Goal: Information Seeking & Learning: Check status

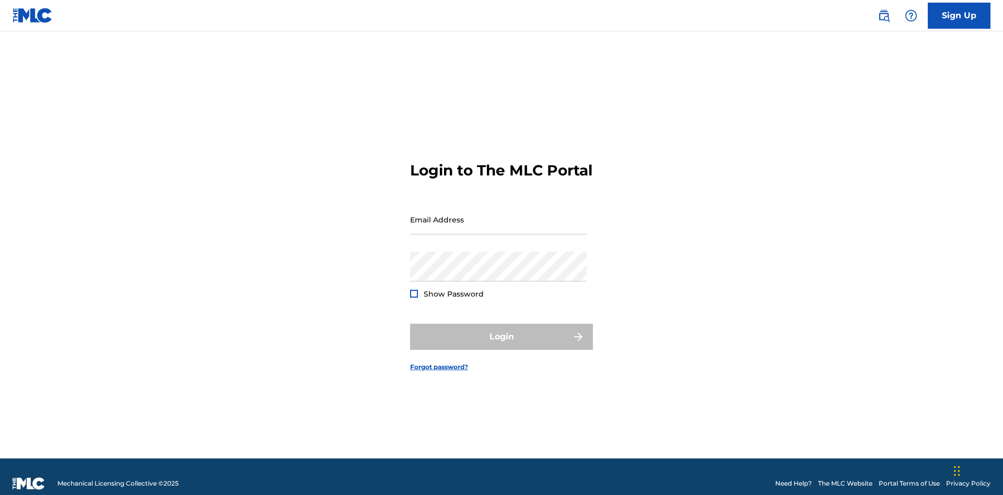
scroll to position [14, 0]
click at [499, 215] on input "Email Address" at bounding box center [498, 220] width 177 height 30
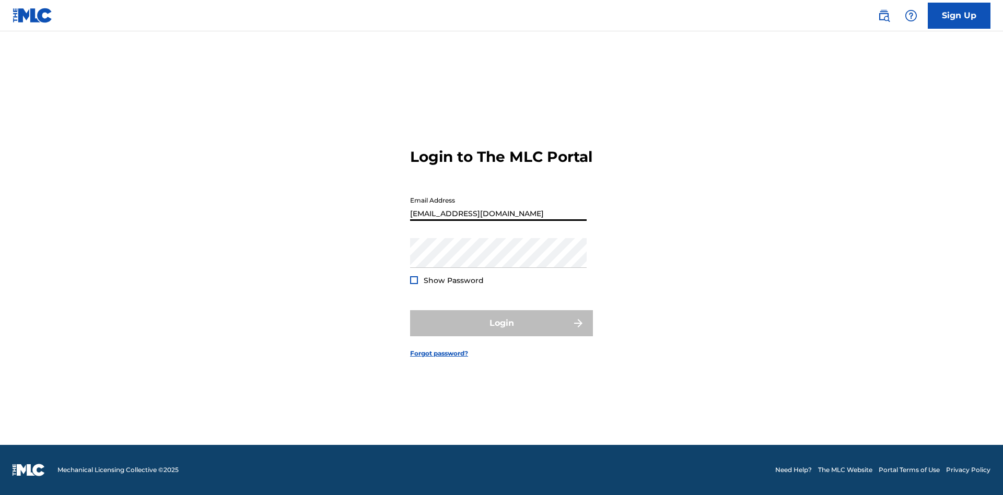
type input "Duke.McTesterson@gmail.com"
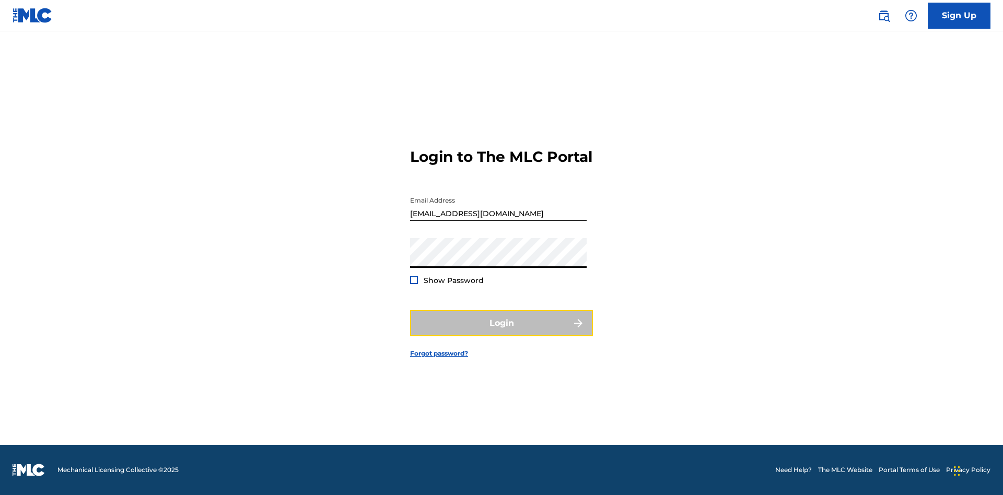
click at [502, 332] on button "Login" at bounding box center [501, 323] width 183 height 26
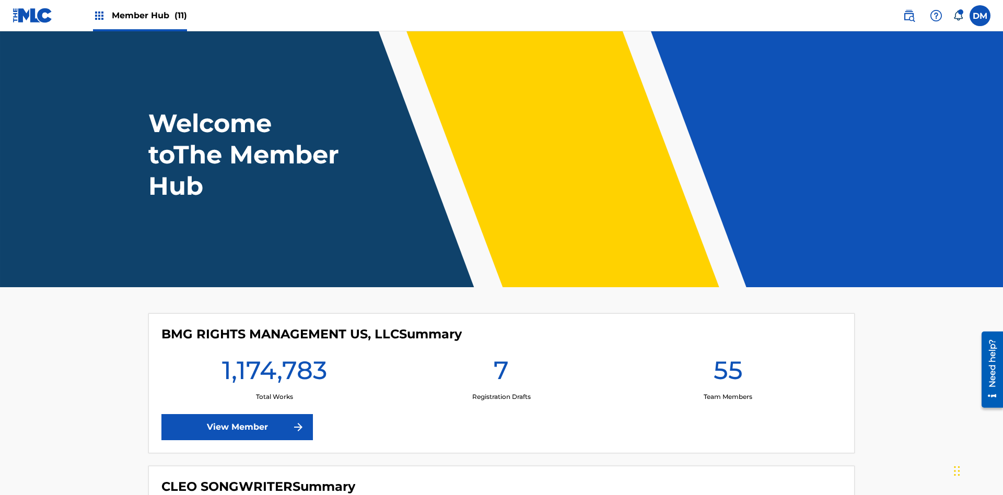
click at [149, 15] on span "Member Hub (11)" at bounding box center [149, 15] width 75 height 12
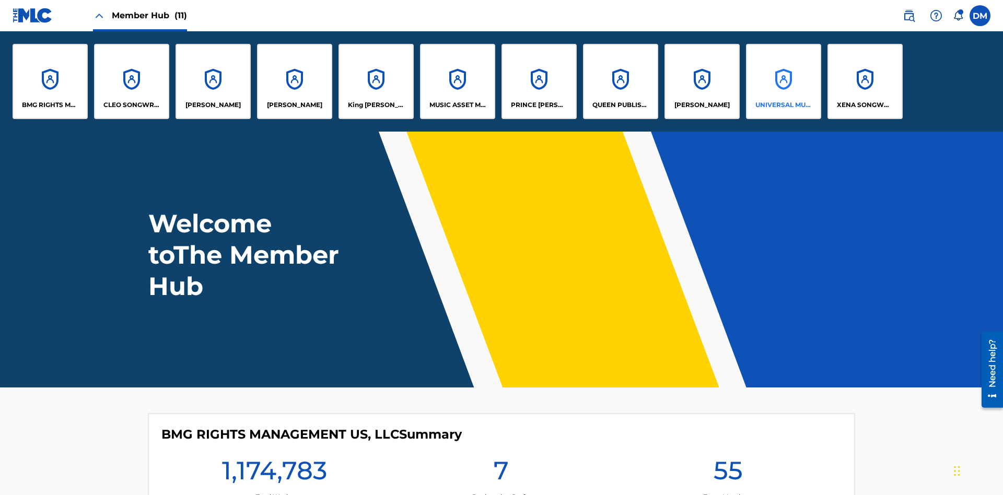
click at [783, 105] on p "UNIVERSAL MUSIC PUB GROUP" at bounding box center [784, 104] width 57 height 9
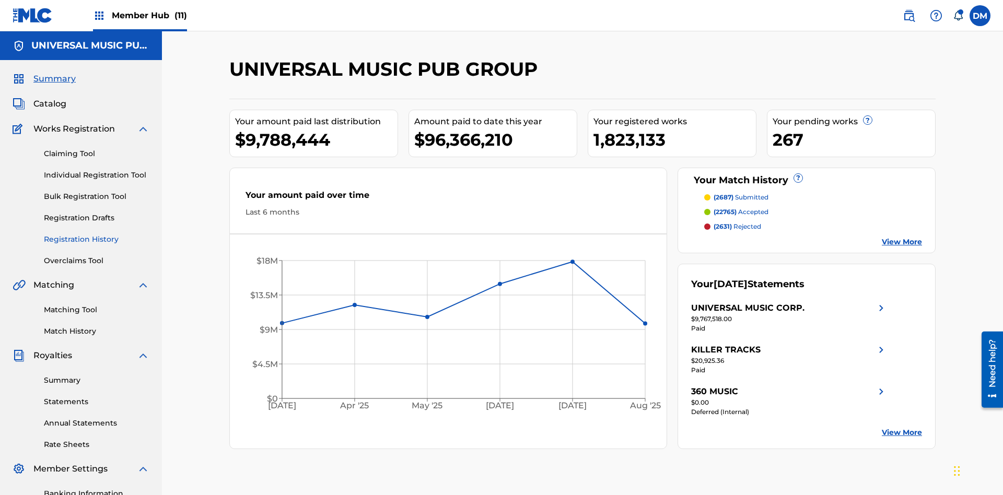
click at [97, 234] on link "Registration History" at bounding box center [97, 239] width 106 height 11
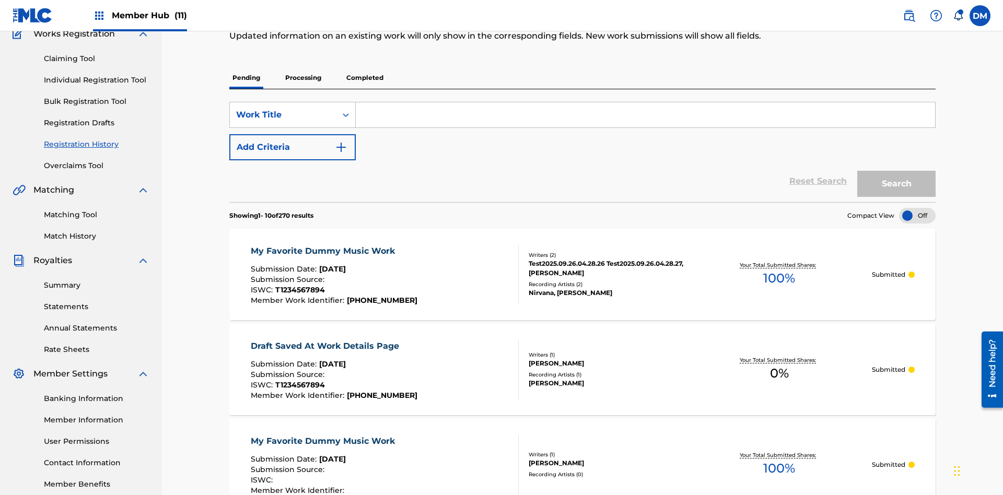
click at [365, 74] on p "Completed" at bounding box center [364, 78] width 43 height 22
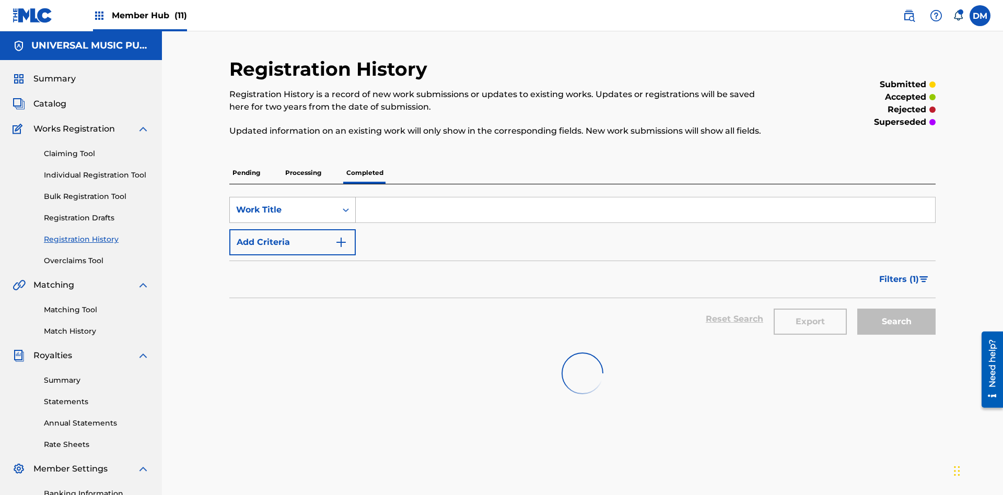
click at [283, 204] on div "Work Title" at bounding box center [283, 210] width 94 height 13
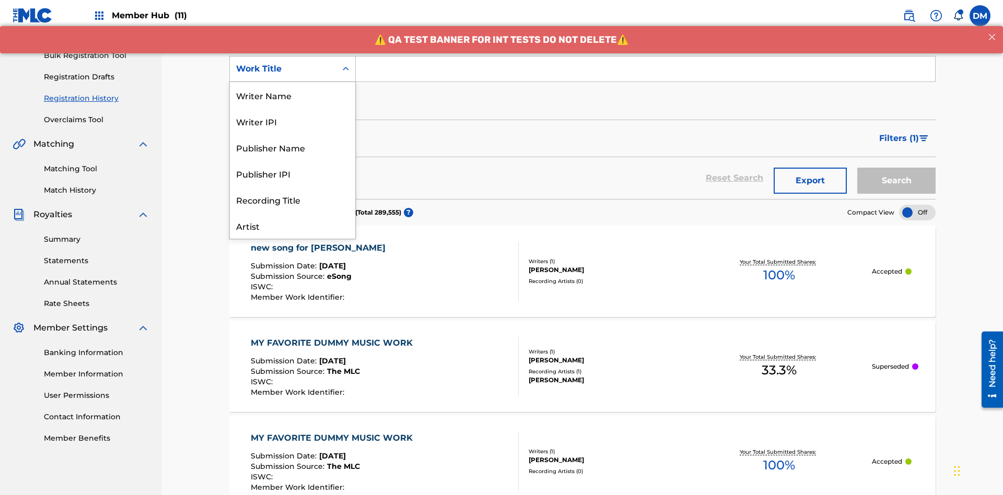
scroll to position [52, 0]
click at [293, 226] on div "Work Title" at bounding box center [292, 226] width 125 height 26
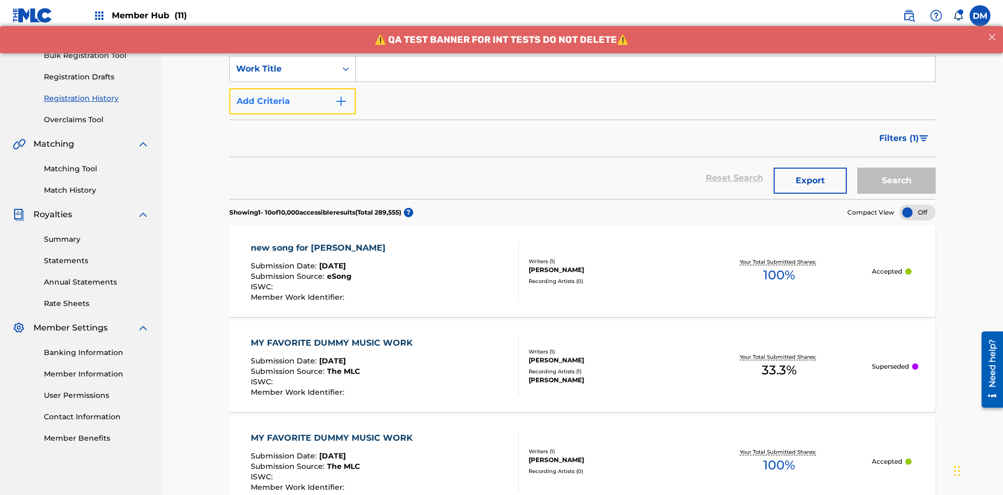
click at [293, 88] on button "Add Criteria" at bounding box center [292, 101] width 126 height 26
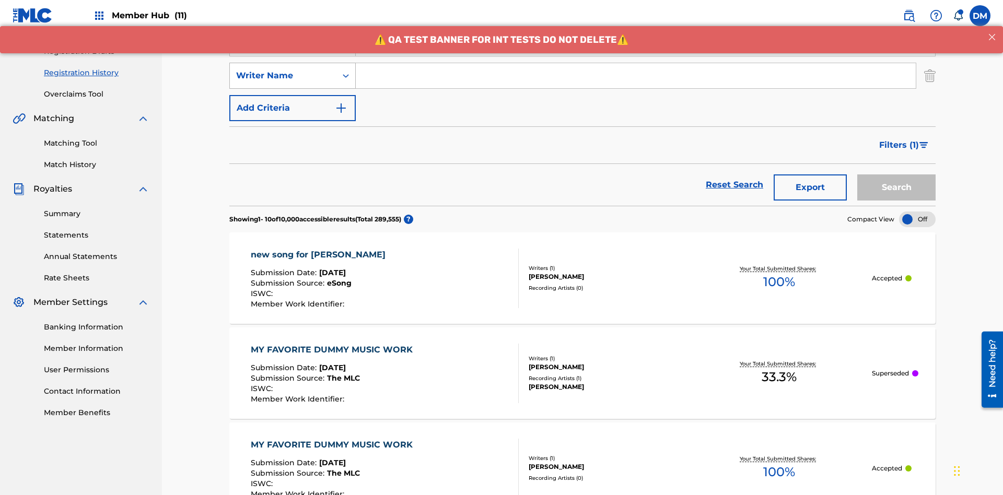
click at [283, 70] on div "Writer Name" at bounding box center [283, 76] width 94 height 13
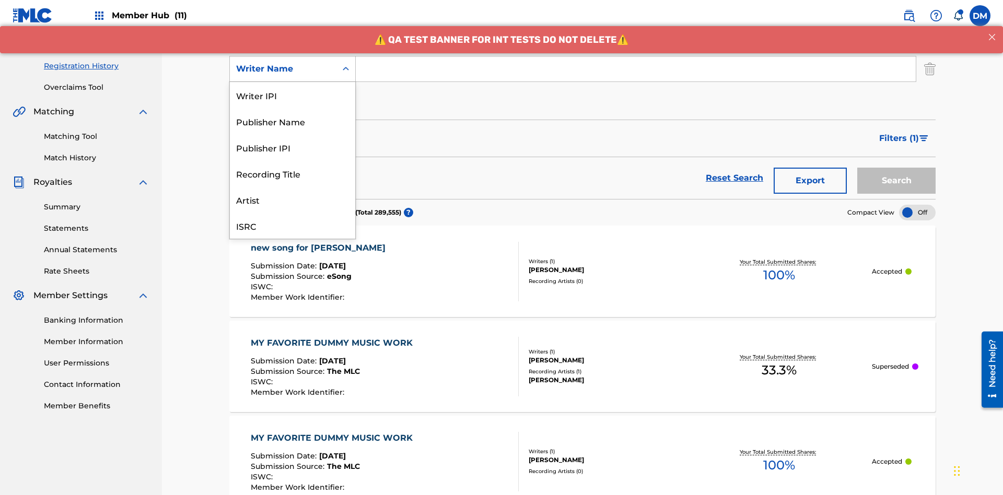
scroll to position [26, 0]
click at [293, 147] on div "Recording Title" at bounding box center [292, 147] width 125 height 26
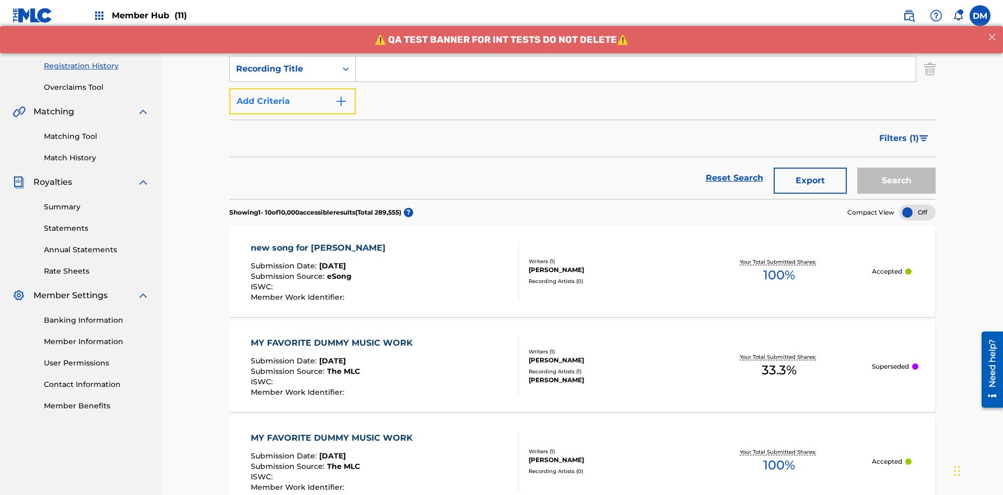
click at [293, 88] on button "Add Criteria" at bounding box center [292, 101] width 126 height 26
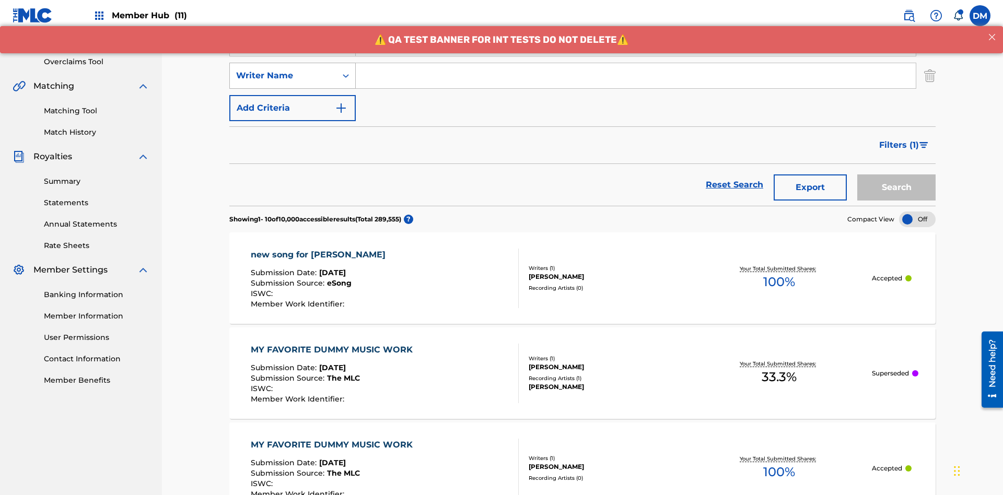
click at [283, 70] on div "Writer Name" at bounding box center [283, 76] width 94 height 13
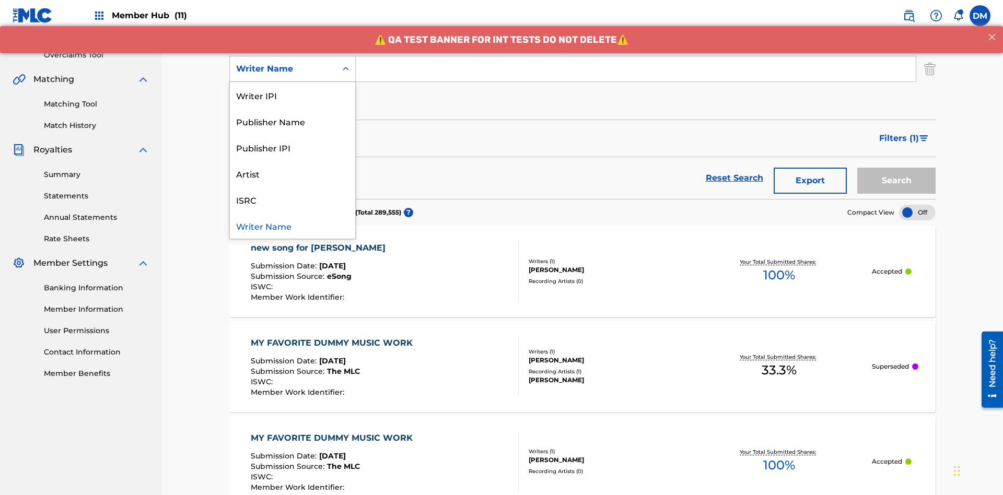
click at [293, 200] on div "ISRC" at bounding box center [292, 200] width 125 height 26
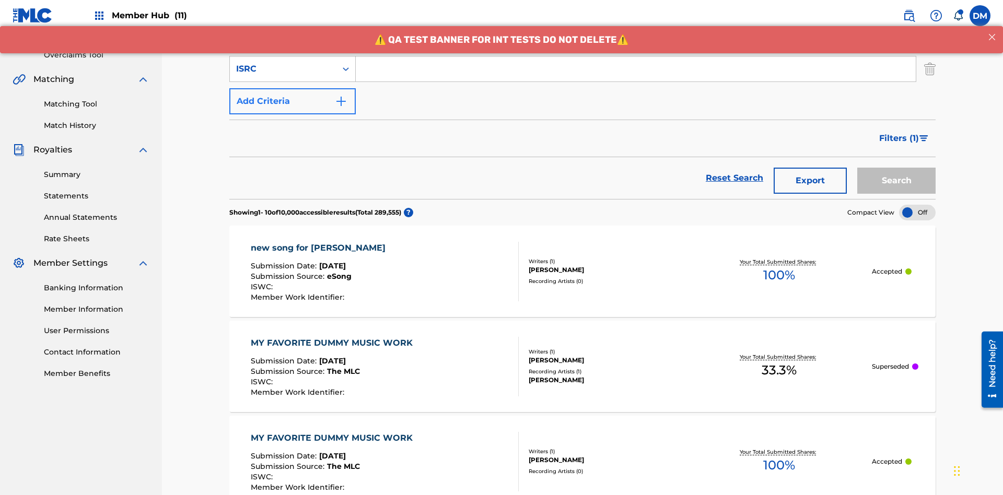
click at [293, 88] on button "Add Criteria" at bounding box center [292, 101] width 126 height 26
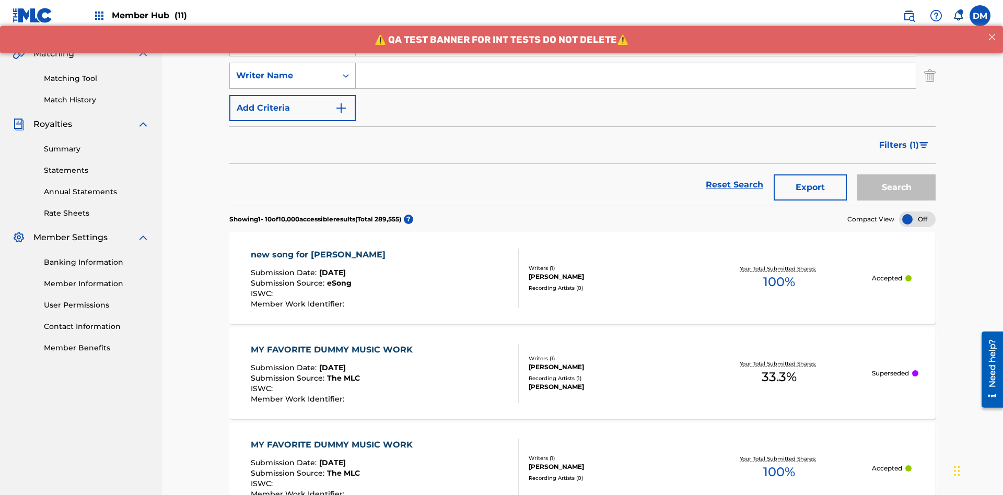
click at [283, 70] on div "Writer Name" at bounding box center [283, 76] width 94 height 13
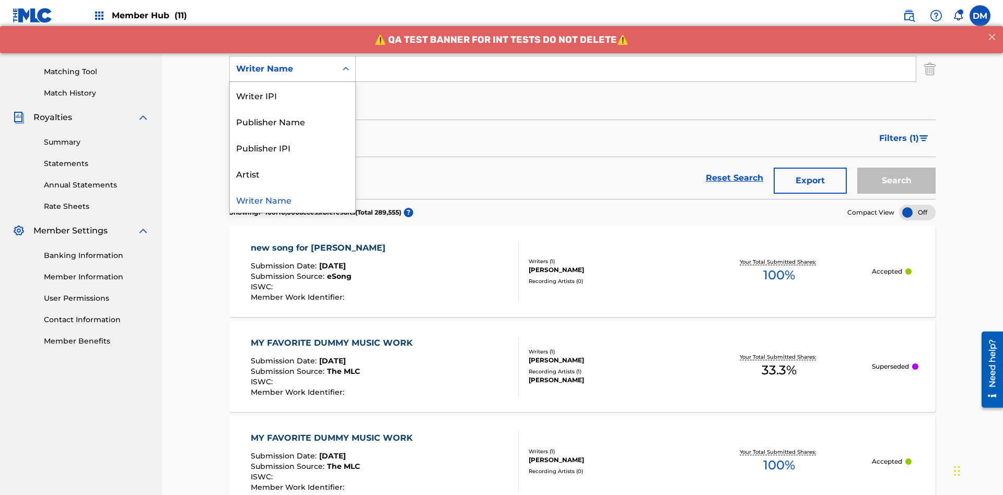
click at [293, 147] on div "Publisher IPI" at bounding box center [292, 147] width 125 height 26
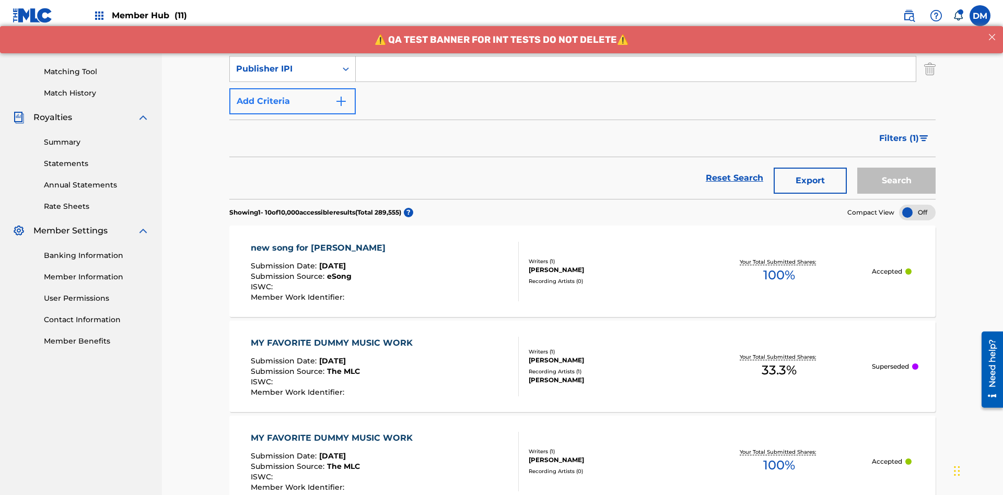
click at [293, 88] on button "Add Criteria" at bounding box center [292, 101] width 126 height 26
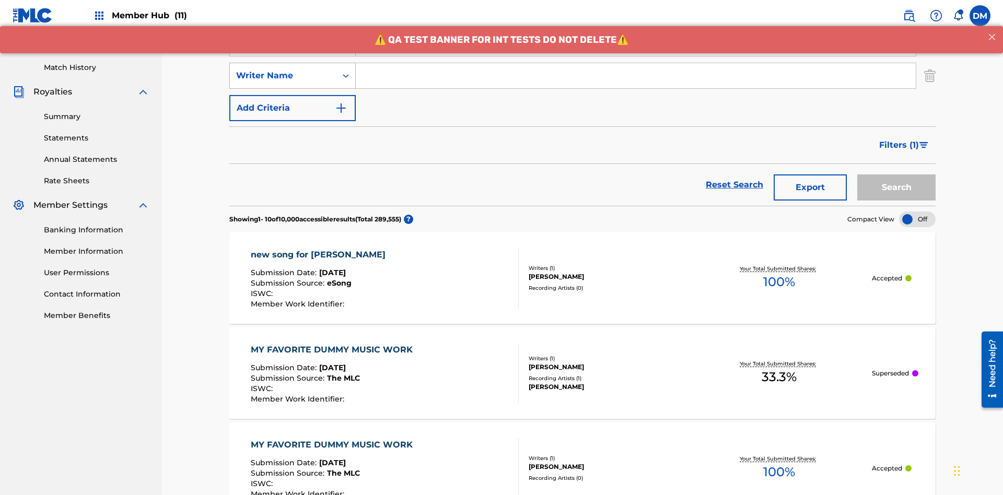
click at [283, 70] on div "Writer Name" at bounding box center [283, 76] width 94 height 13
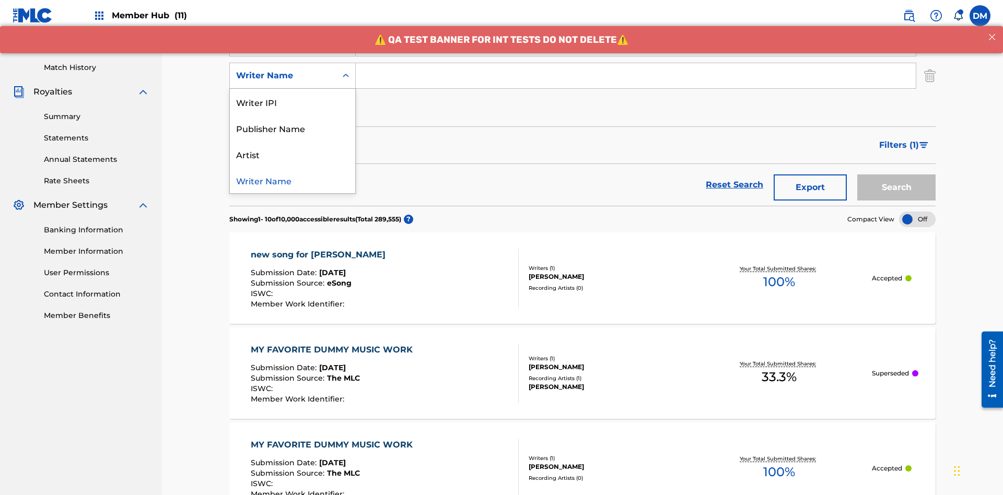
scroll to position [271, 0]
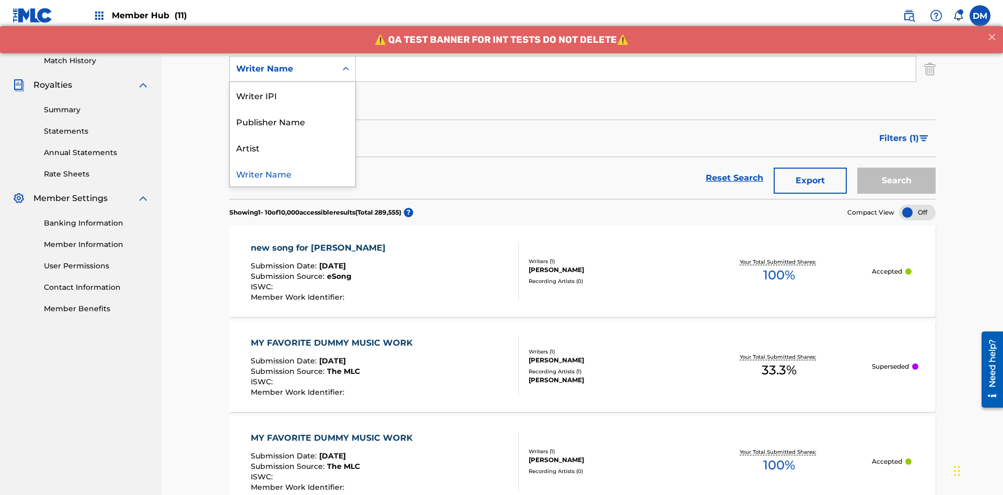
click at [293, 147] on div "Artist" at bounding box center [292, 147] width 125 height 26
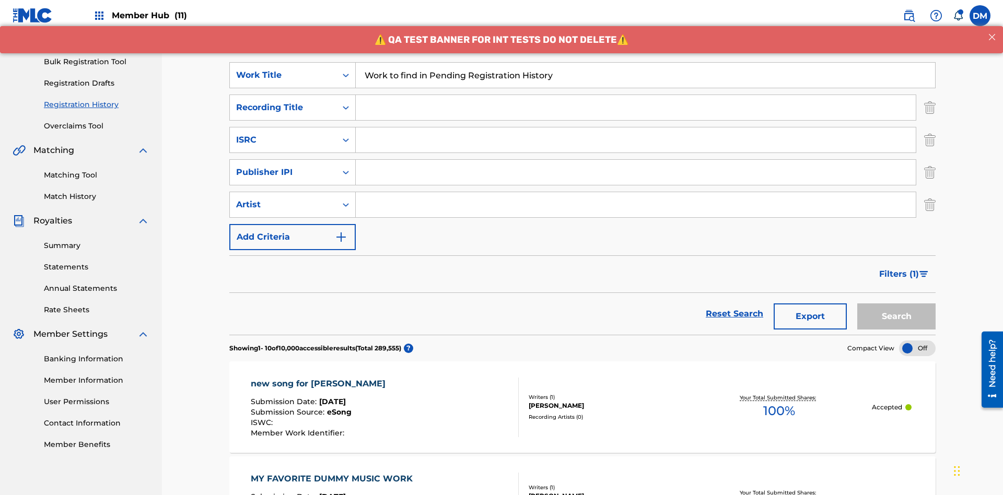
type input "Work to find in Pending Registration History"
click at [636, 95] on input "Search Form" at bounding box center [636, 107] width 560 height 25
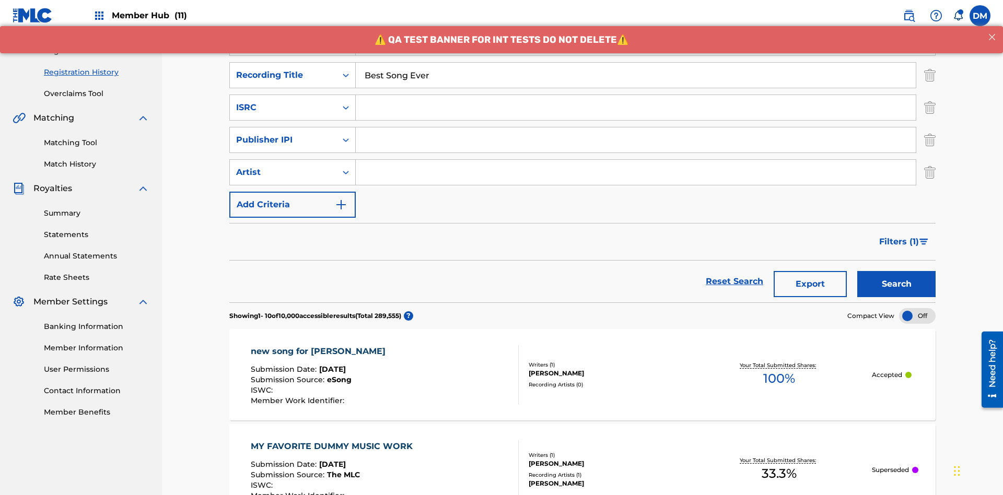
type input "Best Song Ever"
click at [636, 95] on input "Search Form" at bounding box center [636, 107] width 560 height 25
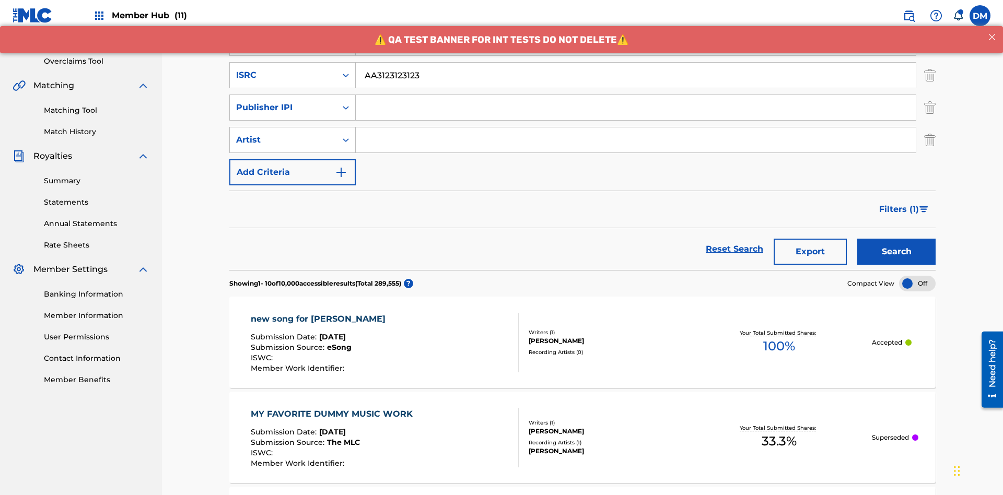
type input "AA3123123123"
click at [636, 95] on input "Search Form" at bounding box center [636, 107] width 560 height 25
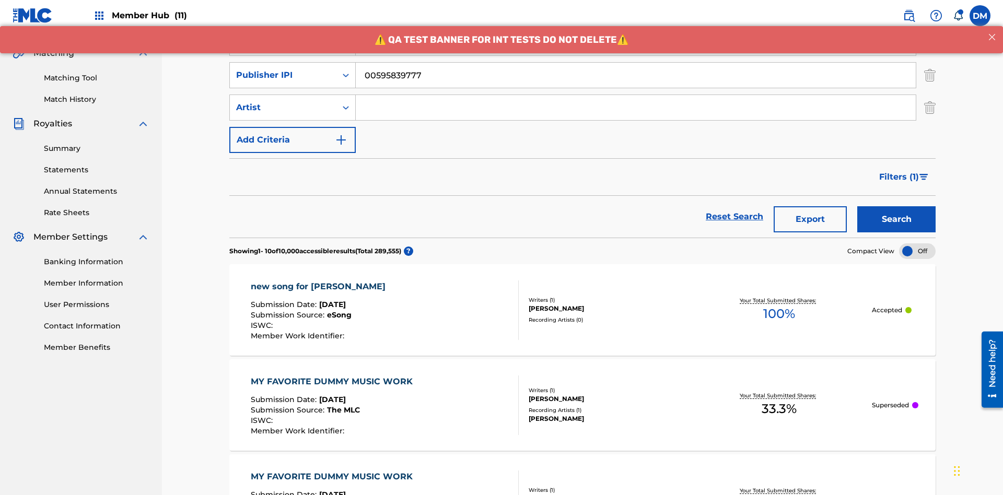
type input "00595839777"
click at [636, 95] on input "Search Form" at bounding box center [636, 107] width 560 height 25
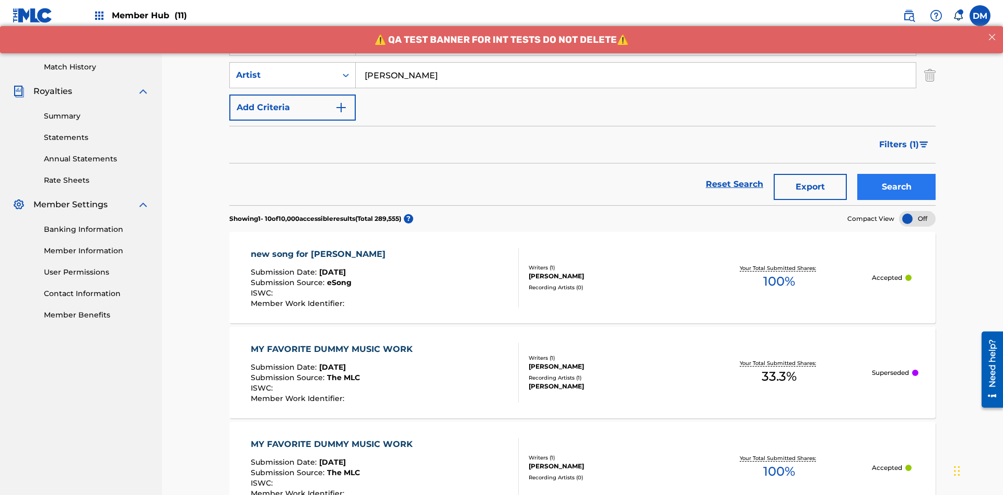
type input "Joe Lewis"
click at [897, 174] on button "Search" at bounding box center [897, 187] width 78 height 26
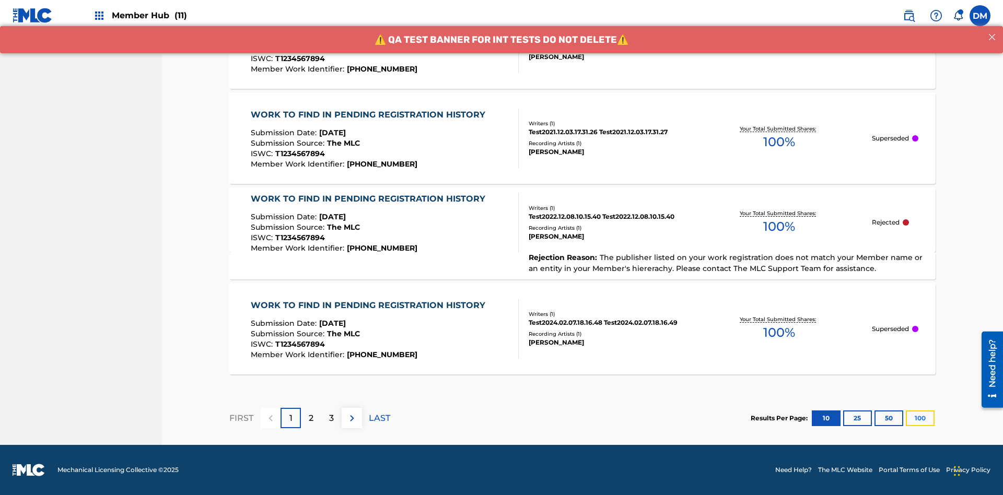
click at [906, 418] on button "100" at bounding box center [920, 419] width 29 height 16
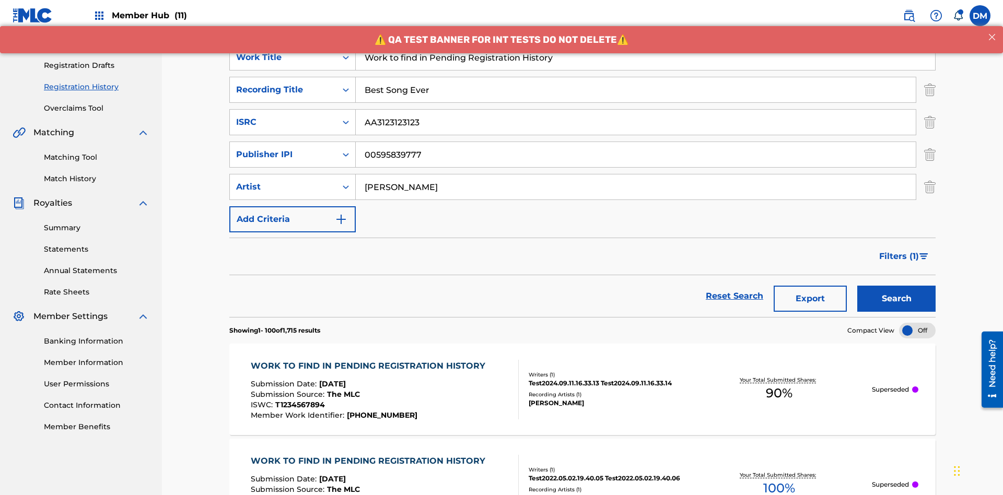
scroll to position [413, 0]
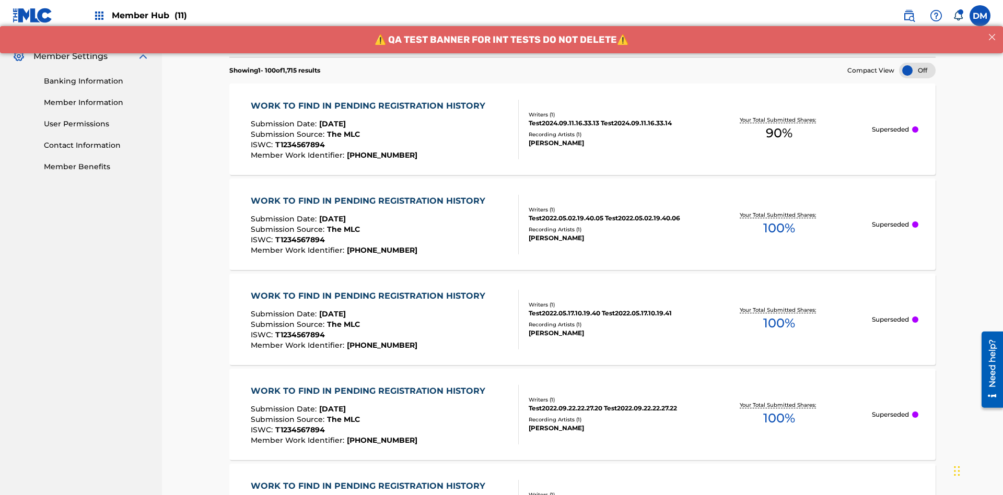
click at [779, 124] on span "90 %" at bounding box center [779, 133] width 27 height 19
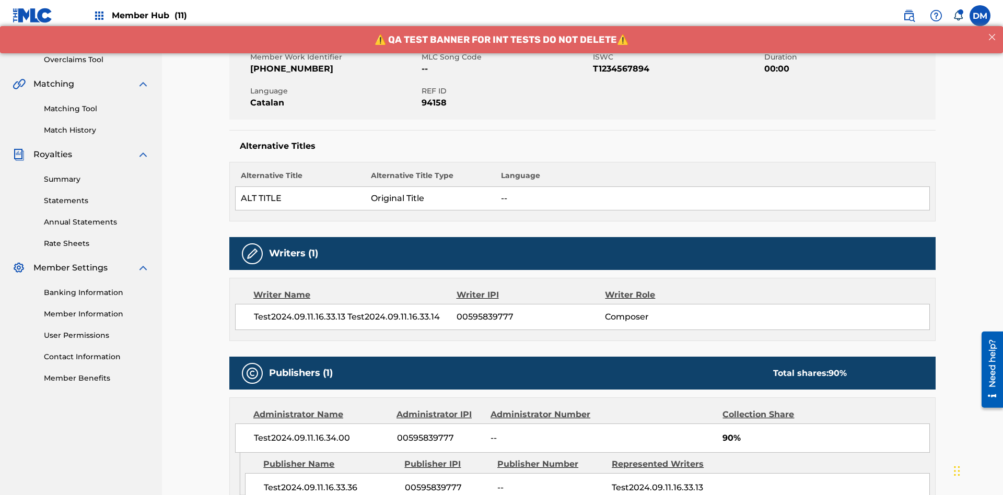
scroll to position [435, 0]
